Goal: Task Accomplishment & Management: Manage account settings

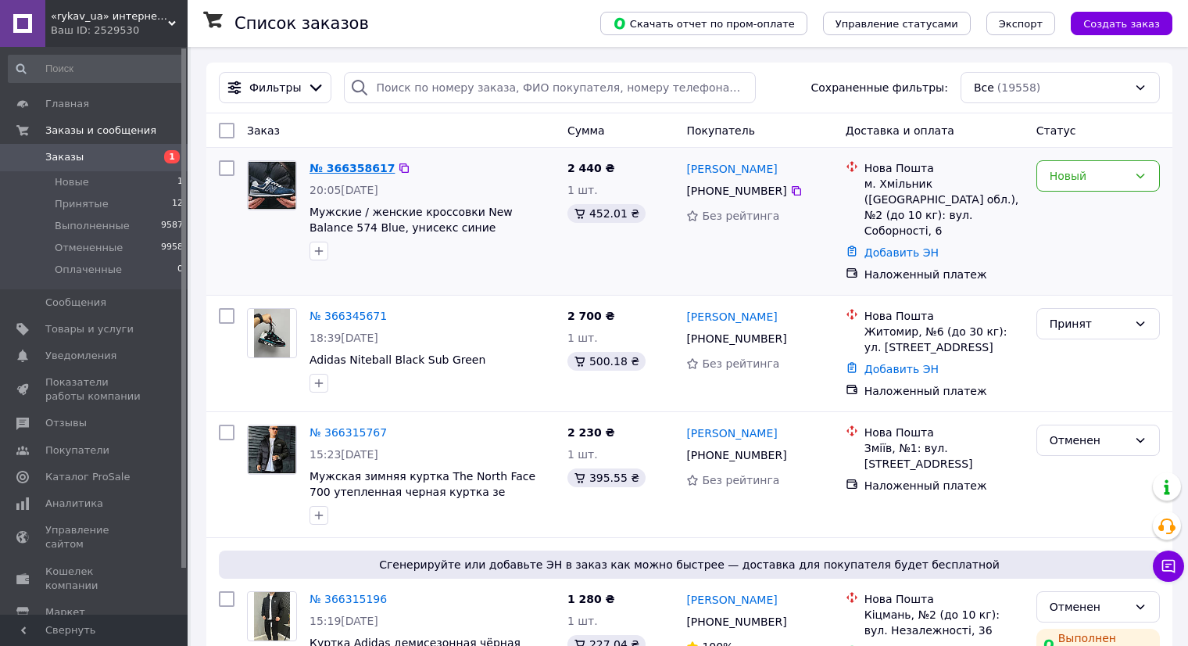
click at [378, 172] on link "№ 366358617" at bounding box center [352, 168] width 85 height 13
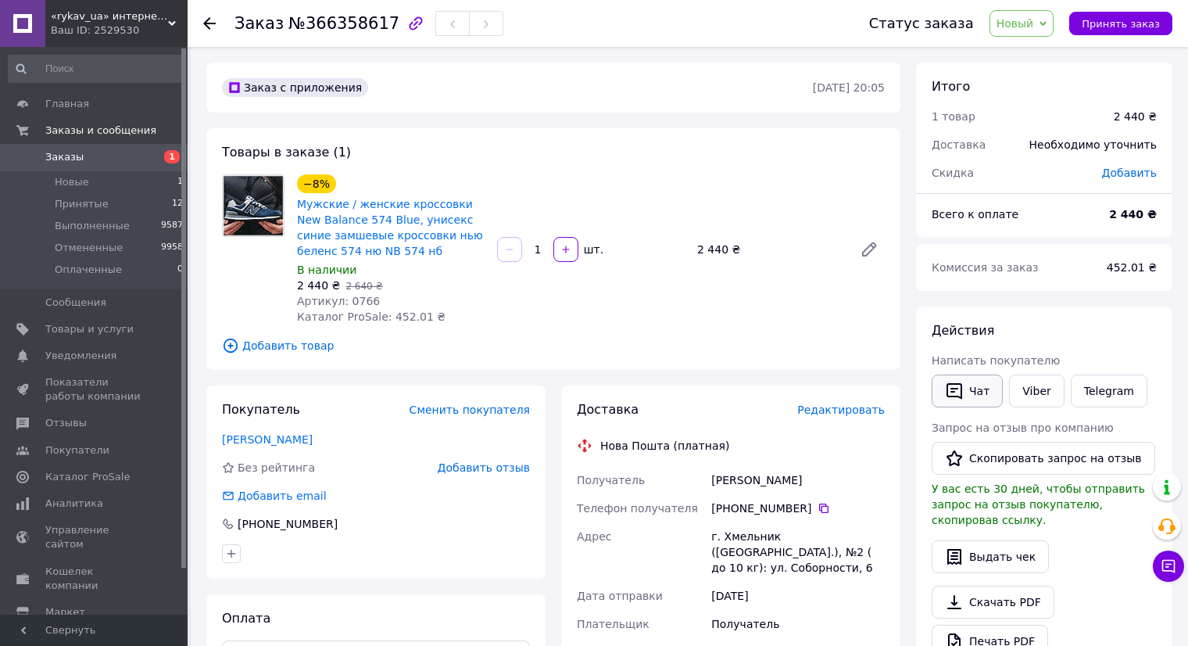
click at [961, 396] on icon "button" at bounding box center [955, 391] width 16 height 16
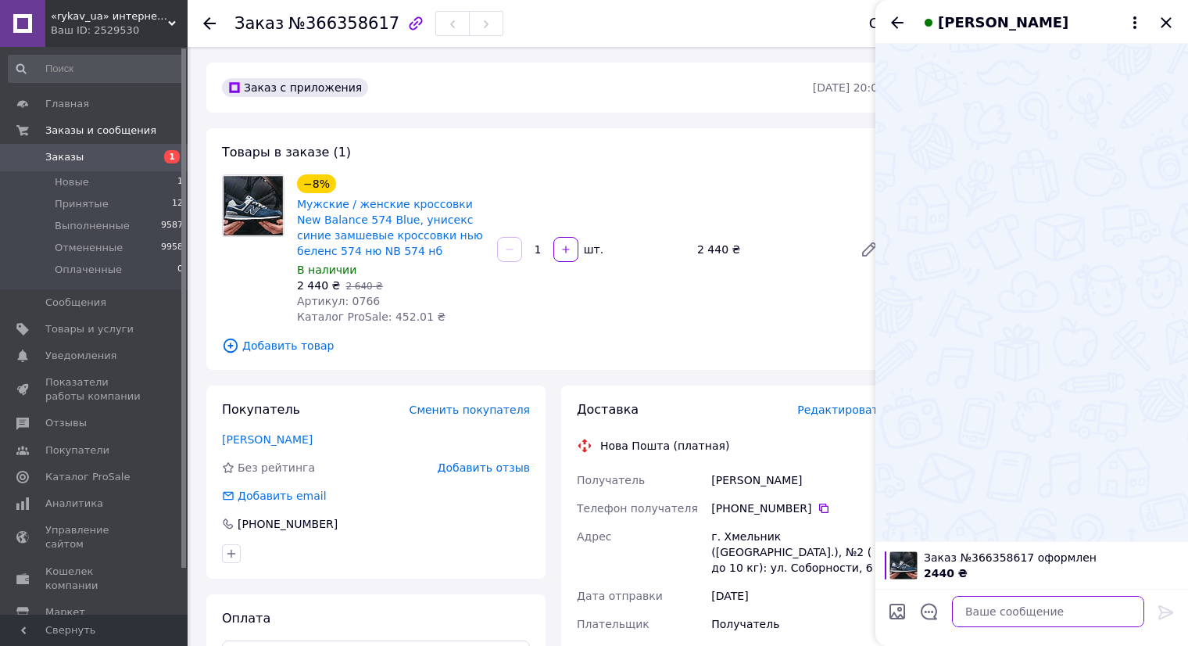
click at [1011, 614] on textarea at bounding box center [1048, 611] width 192 height 31
paste textarea "Вітаємо. Який розмір Вас цікавить? Перевіримо наявність на складі"
type textarea "Вітаємо. Який розмір Вас цікавить? Перевіримо наявність на складі"
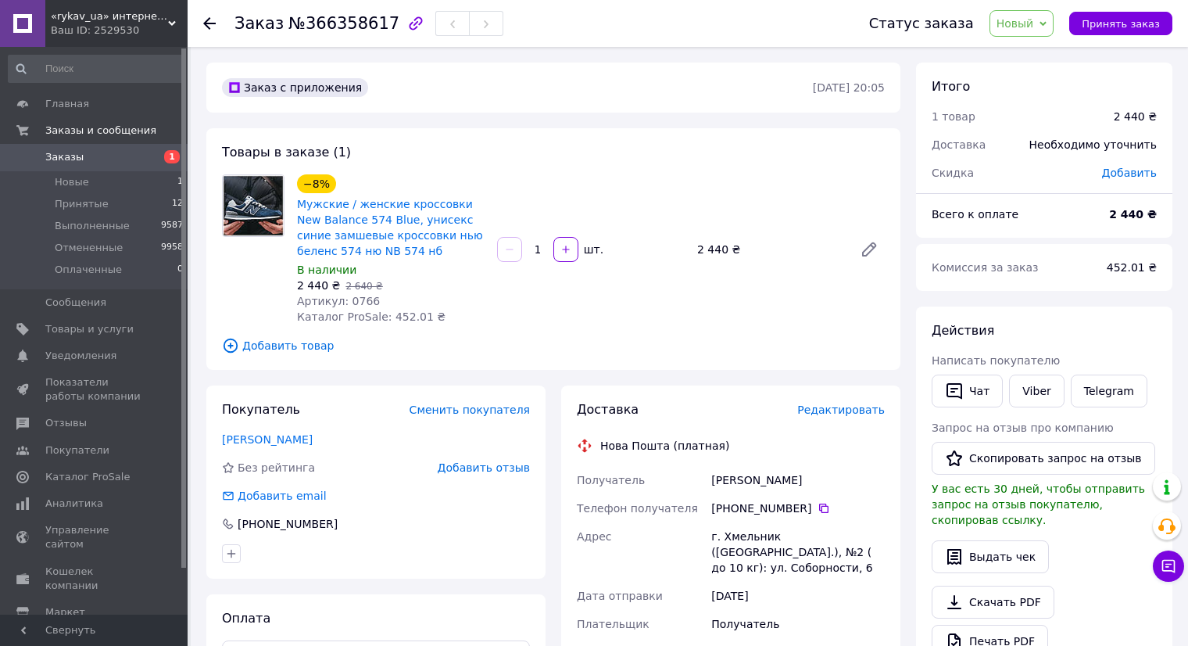
click at [1034, 18] on span "Новый" at bounding box center [1016, 23] width 38 height 13
click at [1044, 50] on li "Принят" at bounding box center [1031, 54] width 83 height 23
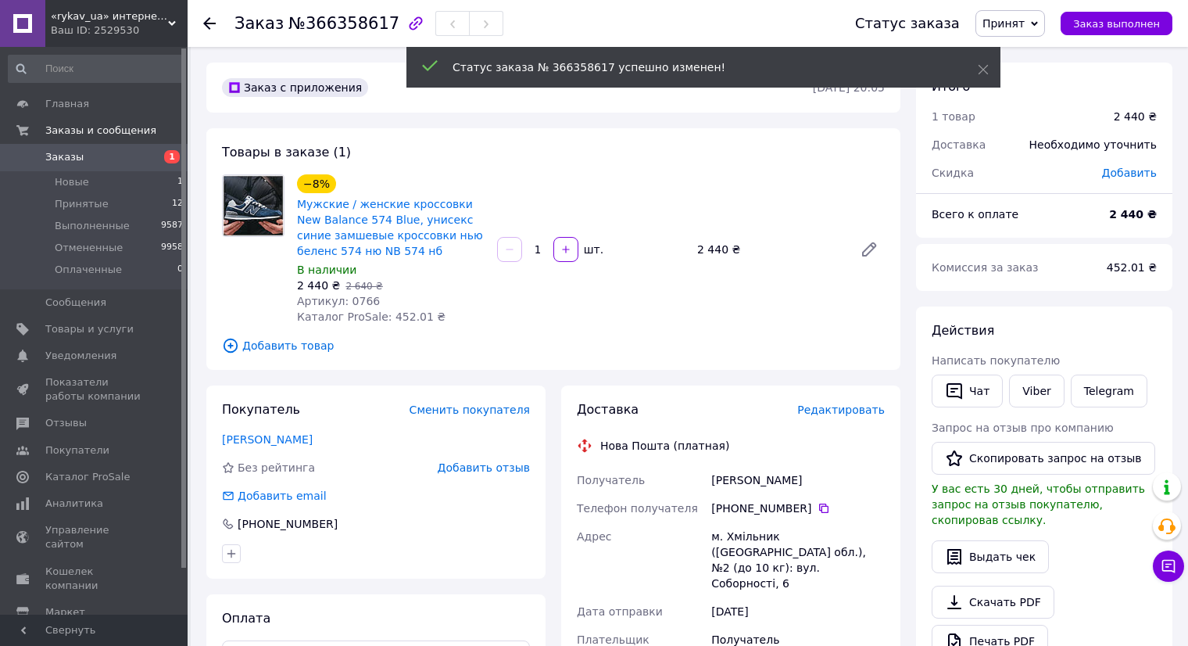
click at [145, 162] on span "1" at bounding box center [166, 157] width 43 height 14
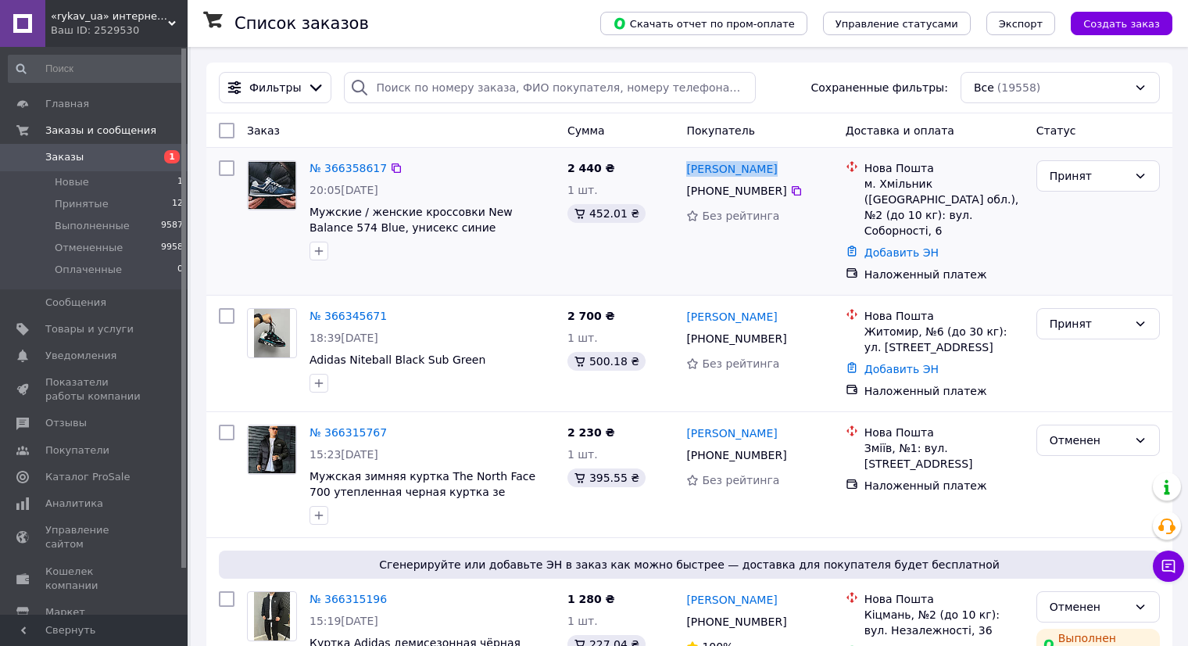
drag, startPoint x: 762, startPoint y: 168, endPoint x: 684, endPoint y: 171, distance: 78.2
click at [684, 171] on div "Микола Хілько +380 67 508 08 15 Без рейтинга" at bounding box center [759, 221] width 159 height 134
copy link "[PERSON_NAME]"
click at [790, 196] on icon at bounding box center [796, 190] width 13 height 13
click at [1172, 564] on icon at bounding box center [1168, 566] width 13 height 13
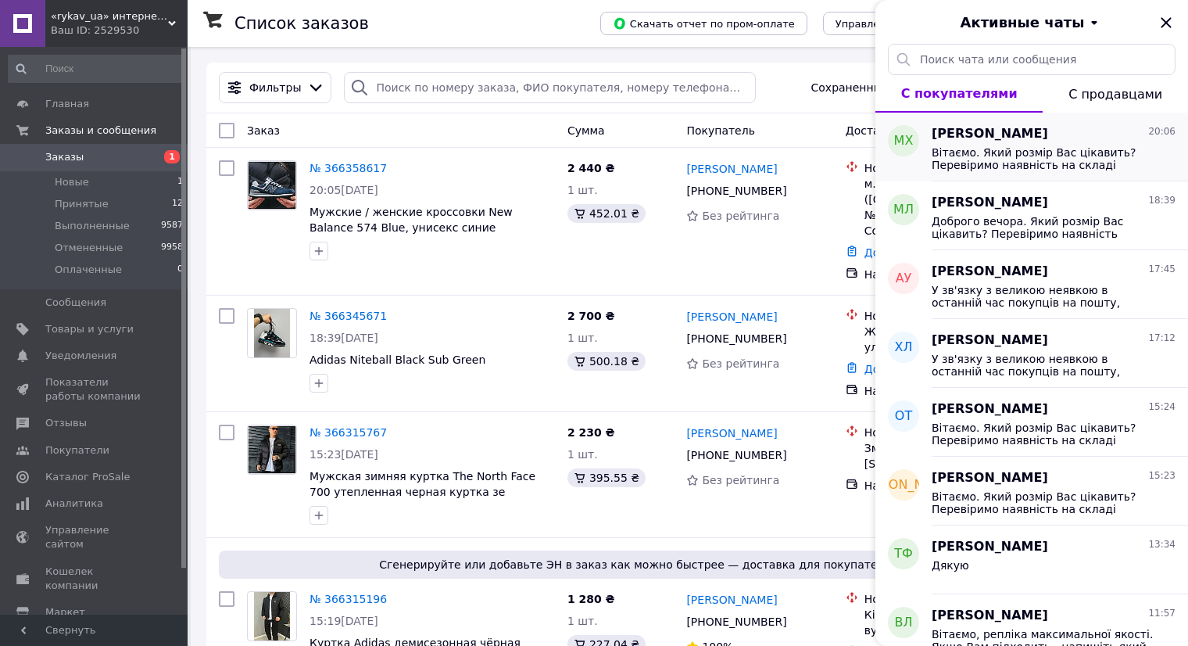
click at [997, 152] on span "Вітаємо. Який розмір Вас цікавить? Перевіримо наявність на складі" at bounding box center [1043, 158] width 222 height 25
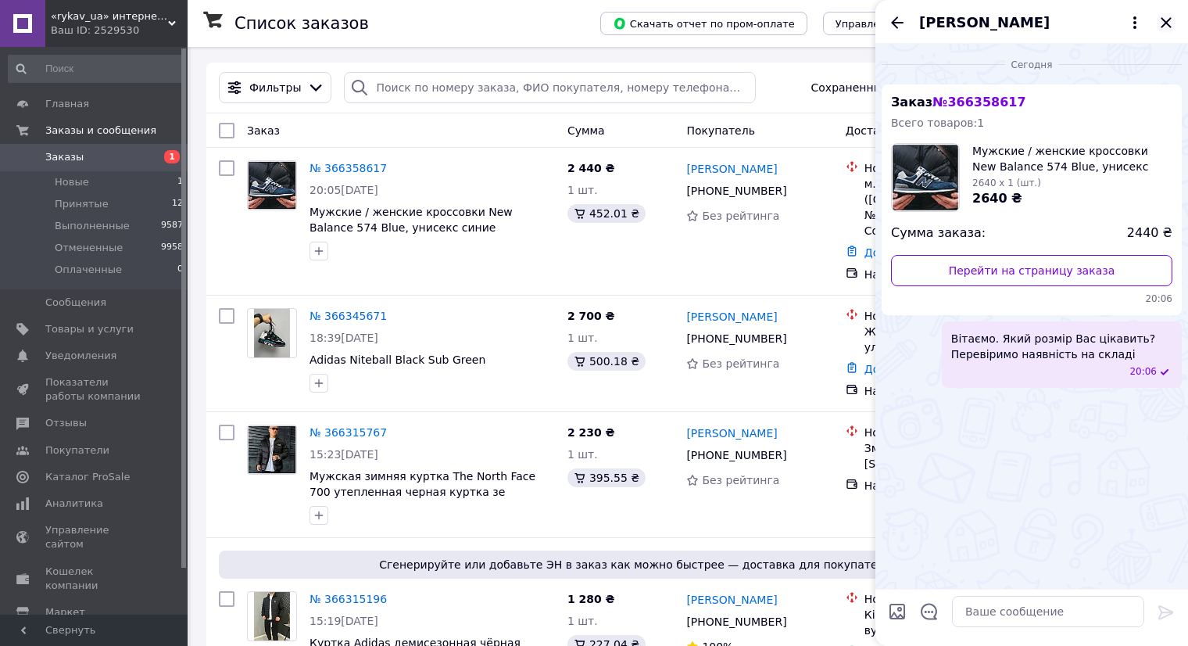
click at [1162, 25] on icon "Закрыть" at bounding box center [1166, 22] width 19 height 19
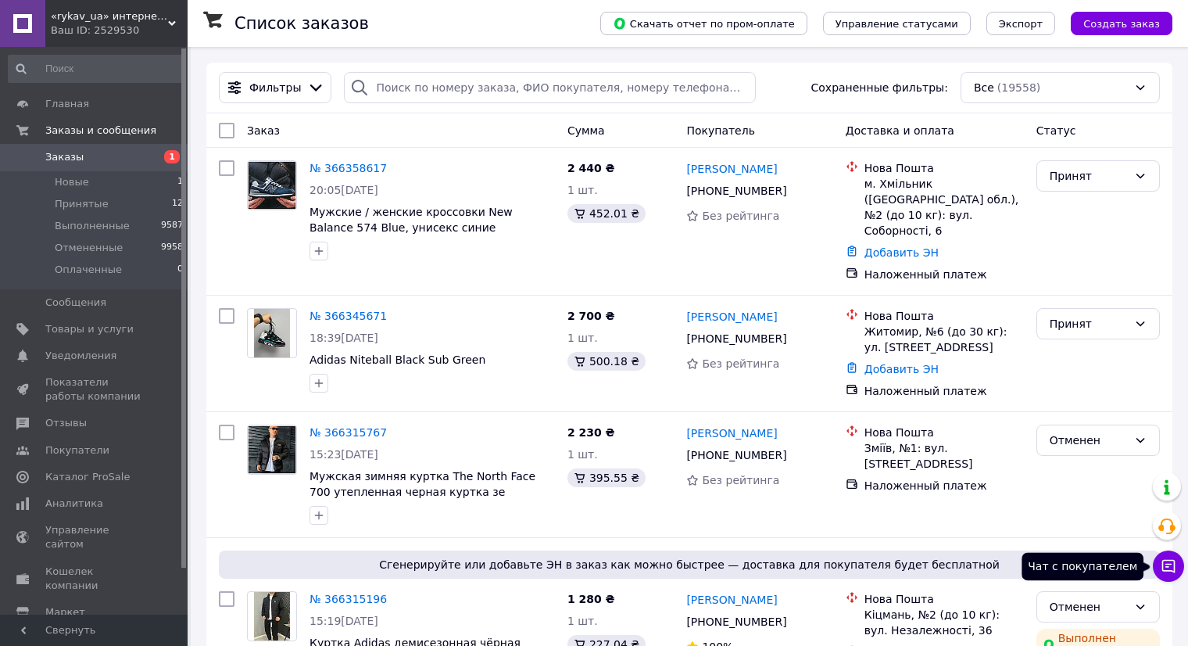
click at [1172, 562] on icon at bounding box center [1169, 566] width 16 height 16
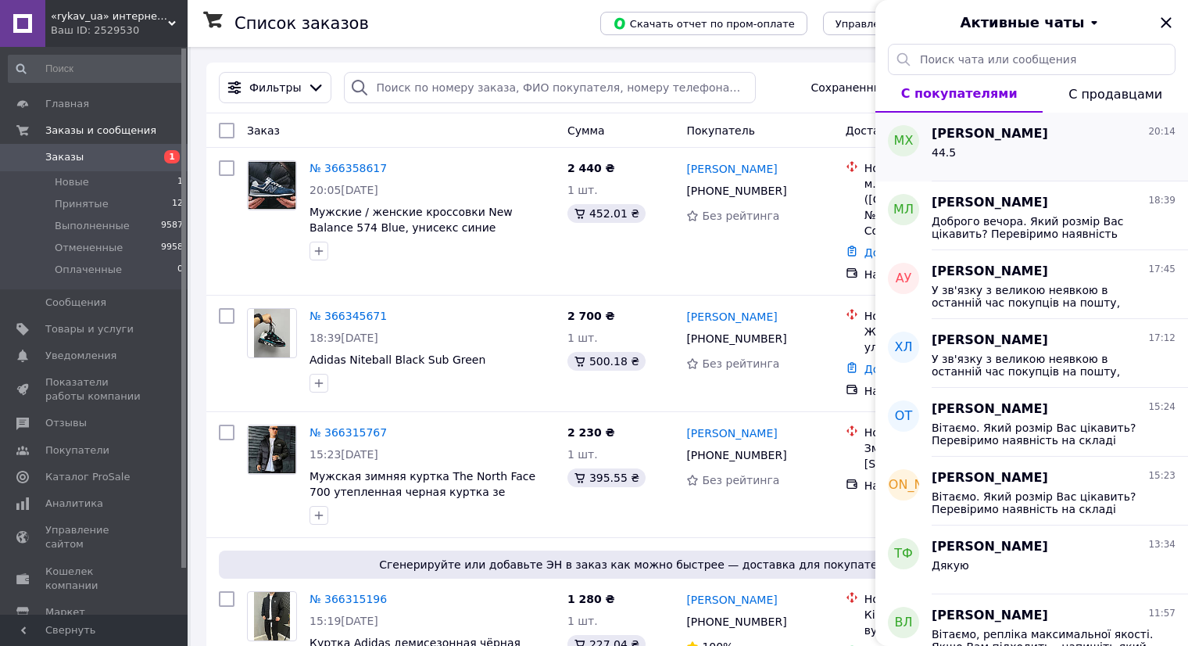
click at [1009, 163] on div "44.5" at bounding box center [1054, 155] width 244 height 25
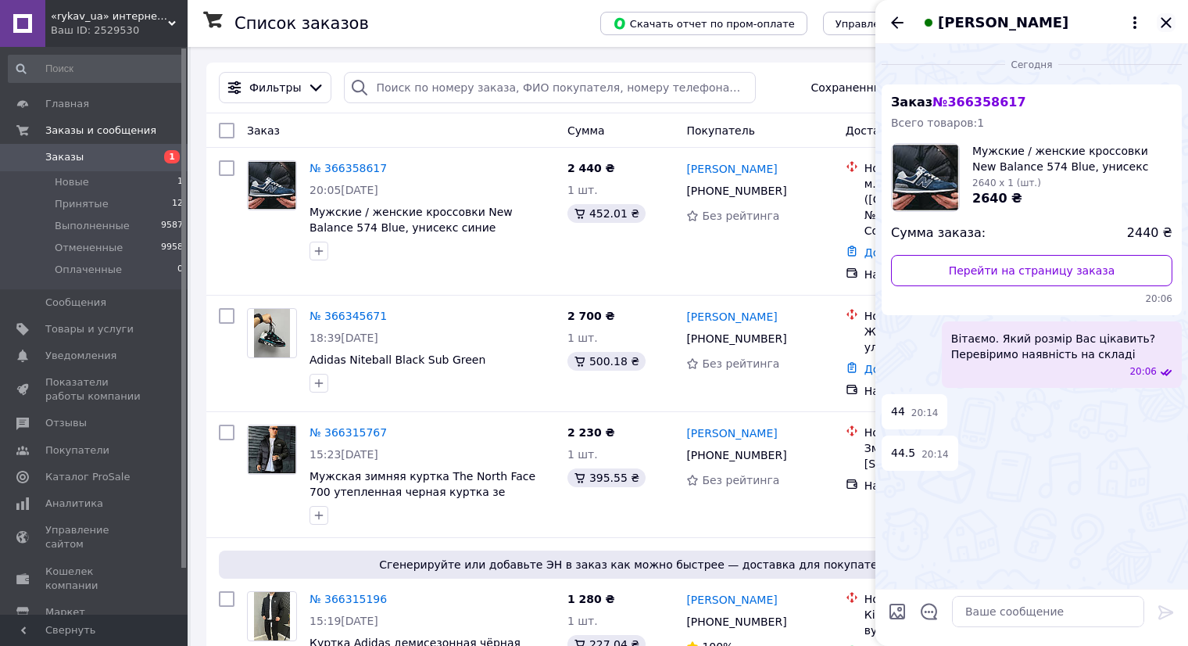
click at [1169, 25] on icon "Закрыть" at bounding box center [1166, 22] width 10 height 10
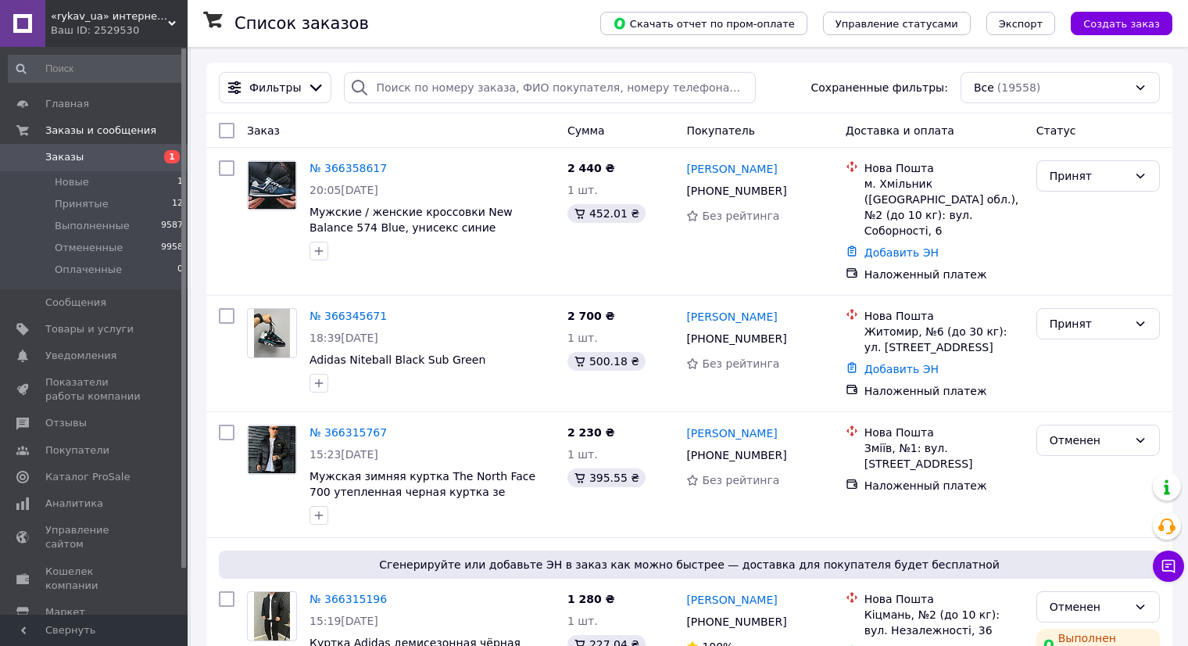
click at [1169, 582] on div "Чат с покупателем Тех поддержка Чат с покупателем" at bounding box center [1168, 527] width 31 height 120
click at [1169, 574] on button "Чат с покупателем" at bounding box center [1168, 565] width 31 height 31
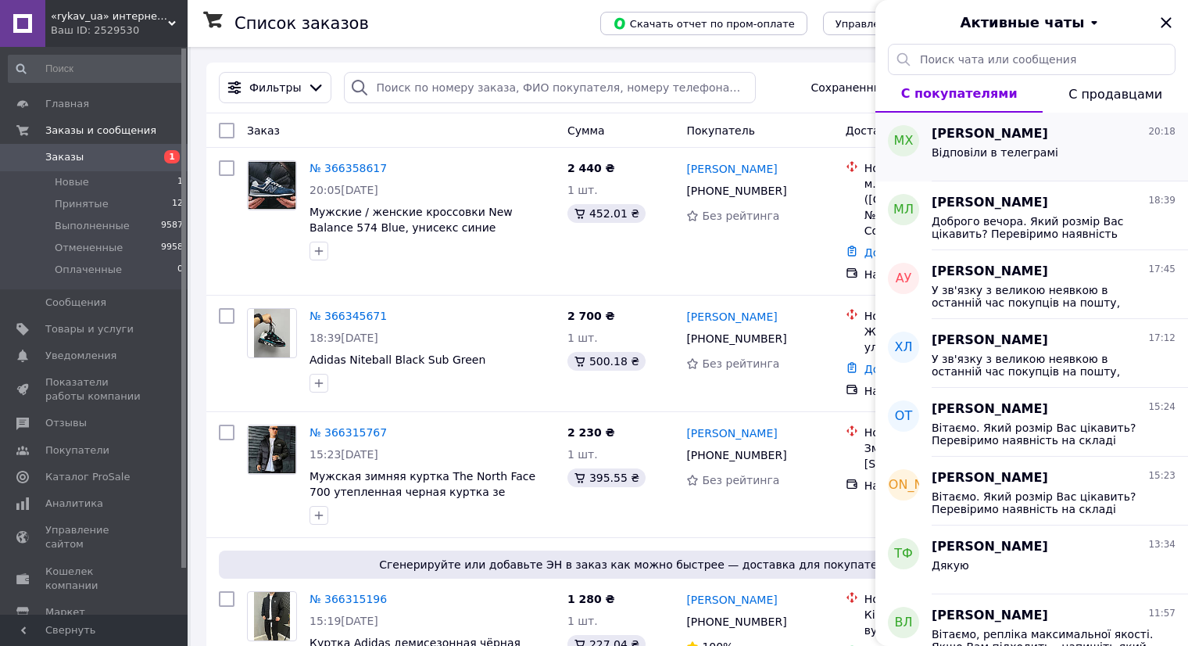
click at [1072, 137] on div "Микола Хілько 20:18" at bounding box center [1054, 134] width 244 height 18
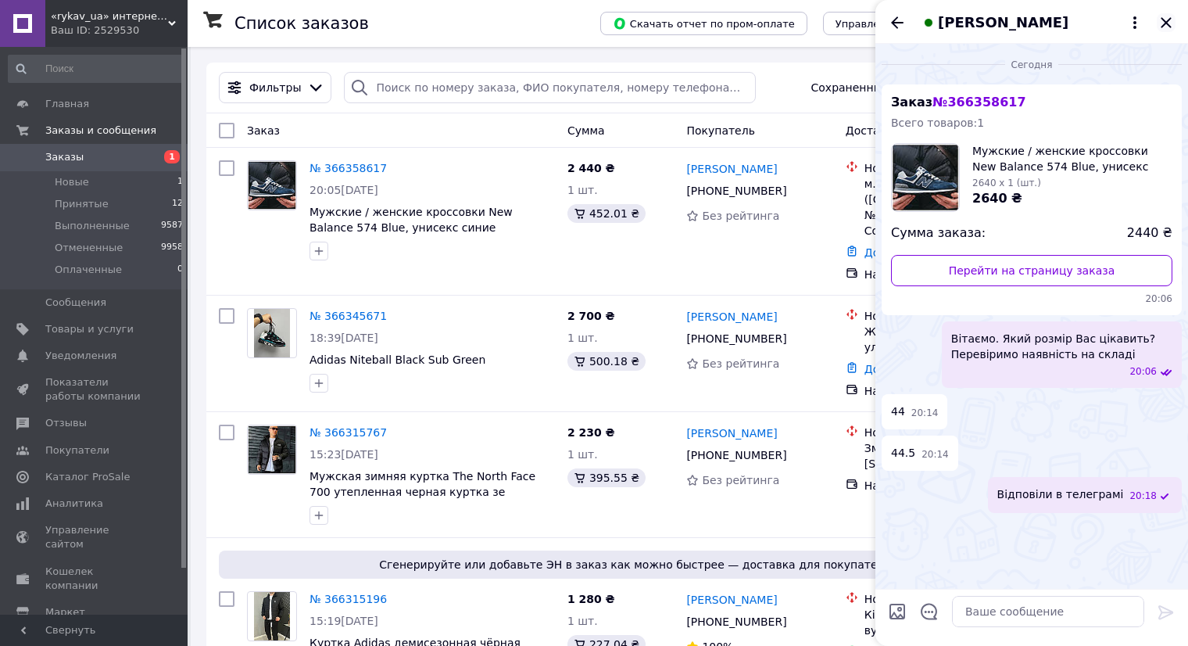
click at [1169, 21] on icon "Закрыть" at bounding box center [1166, 22] width 19 height 19
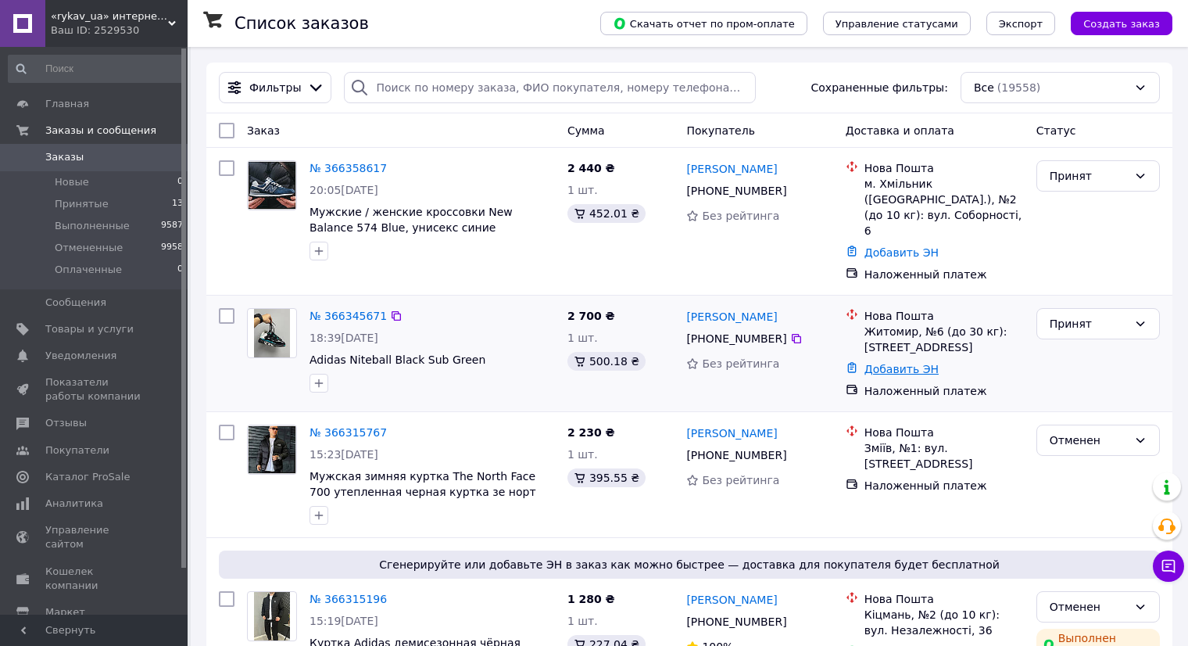
click at [909, 363] on link "Добавить ЭН" at bounding box center [901, 369] width 74 height 13
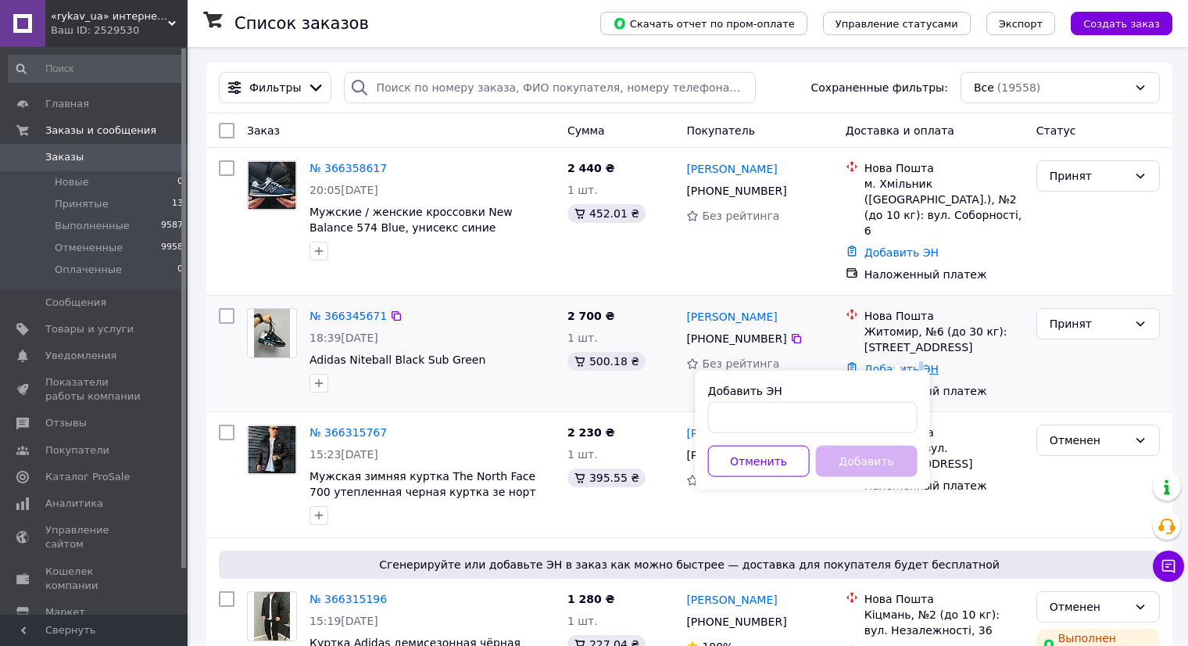
click at [909, 363] on link "Добавить ЭН" at bounding box center [901, 369] width 74 height 13
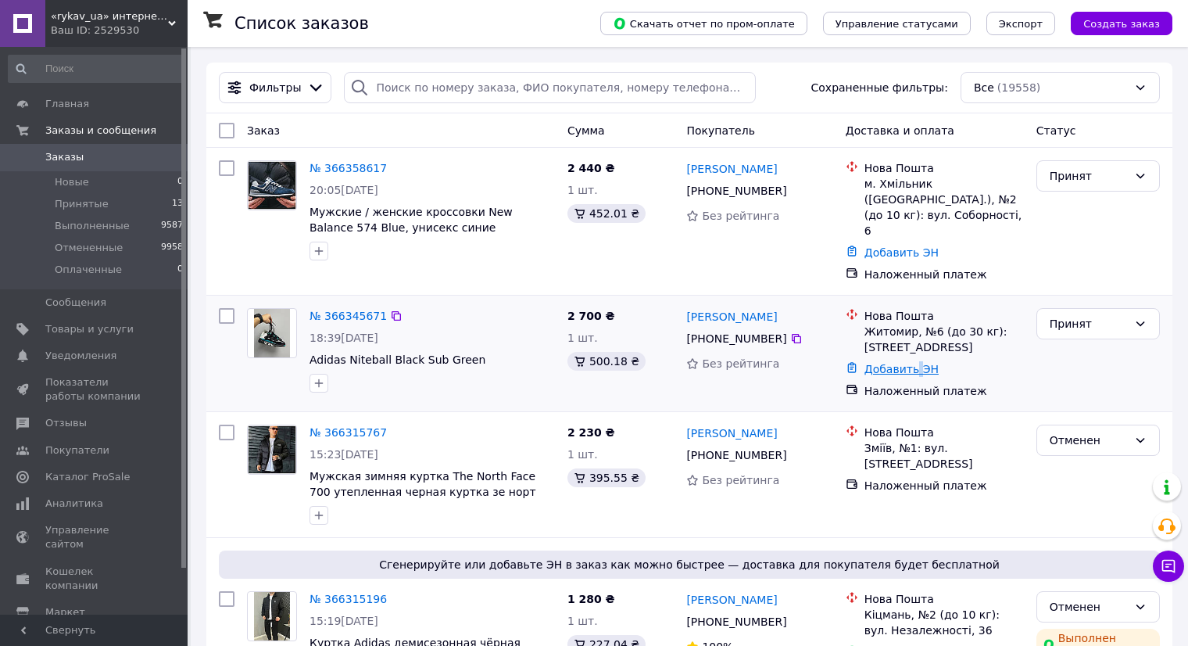
click at [916, 363] on link "Добавить ЭН" at bounding box center [901, 369] width 74 height 13
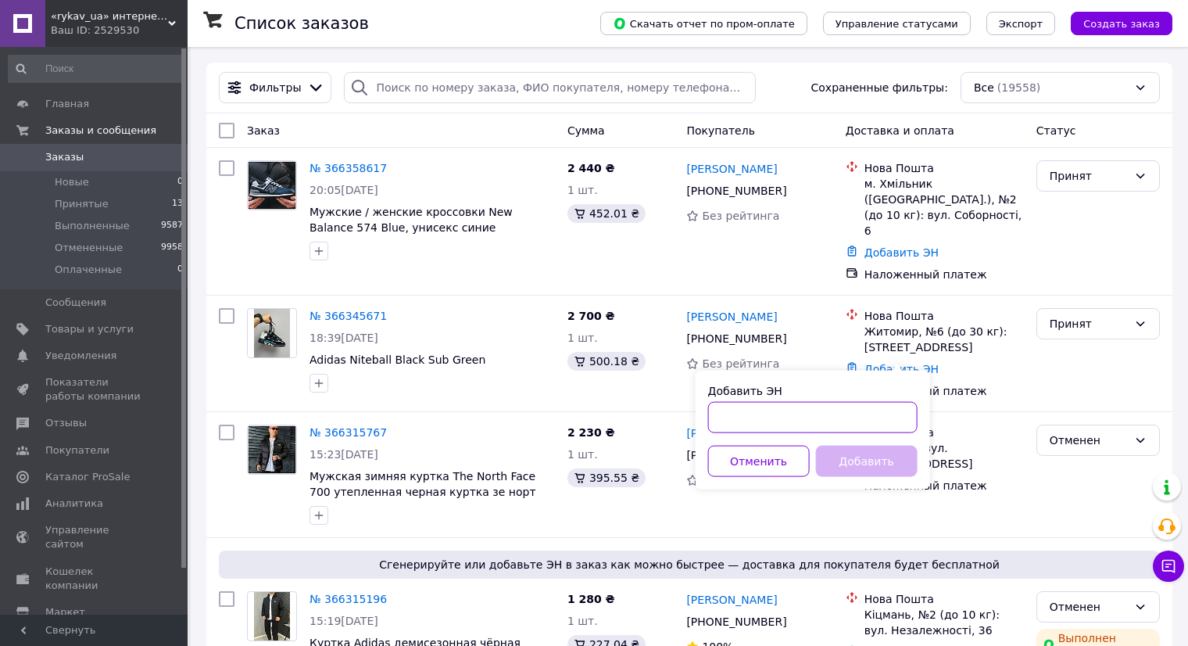
click at [831, 417] on input "Добавить ЭН" at bounding box center [812, 417] width 209 height 31
paste input "20451269255992"
type input "20451269255992"
click at [863, 458] on button "Добавить" at bounding box center [867, 461] width 102 height 31
